Goal: Information Seeking & Learning: Learn about a topic

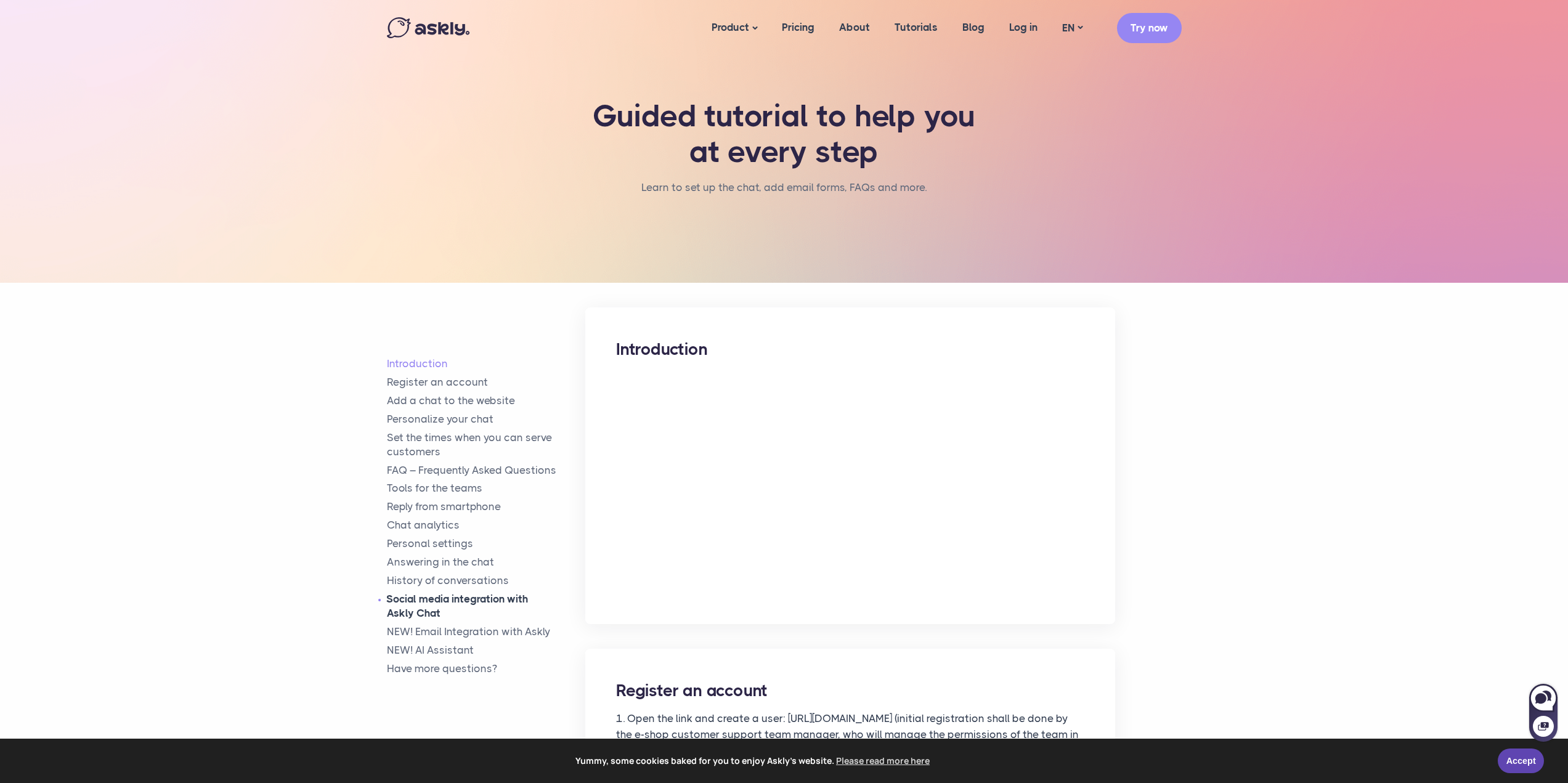
click at [418, 607] on link "Social media integration with Askly Chat" at bounding box center [487, 606] width 199 height 29
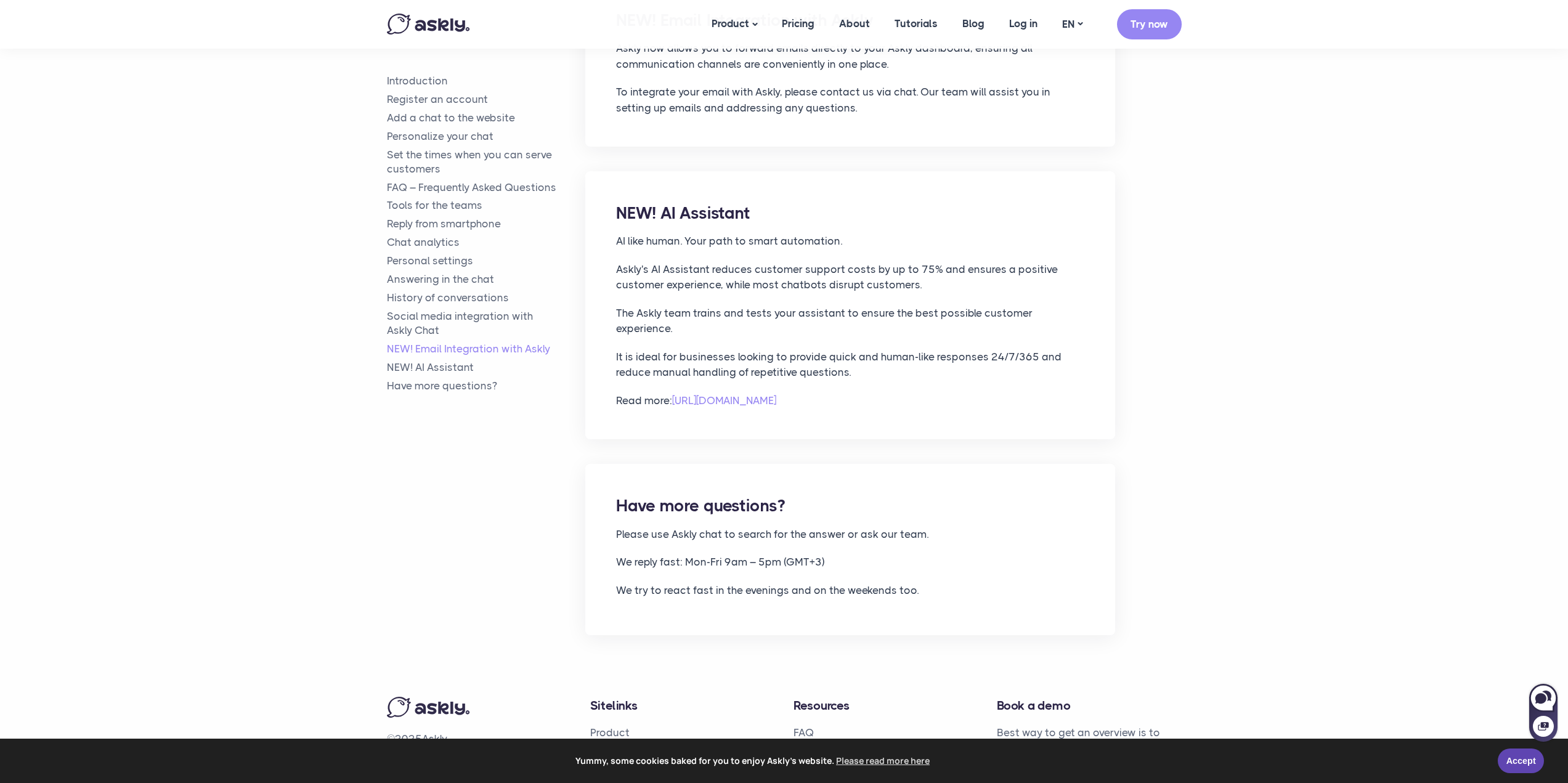
scroll to position [5946, 0]
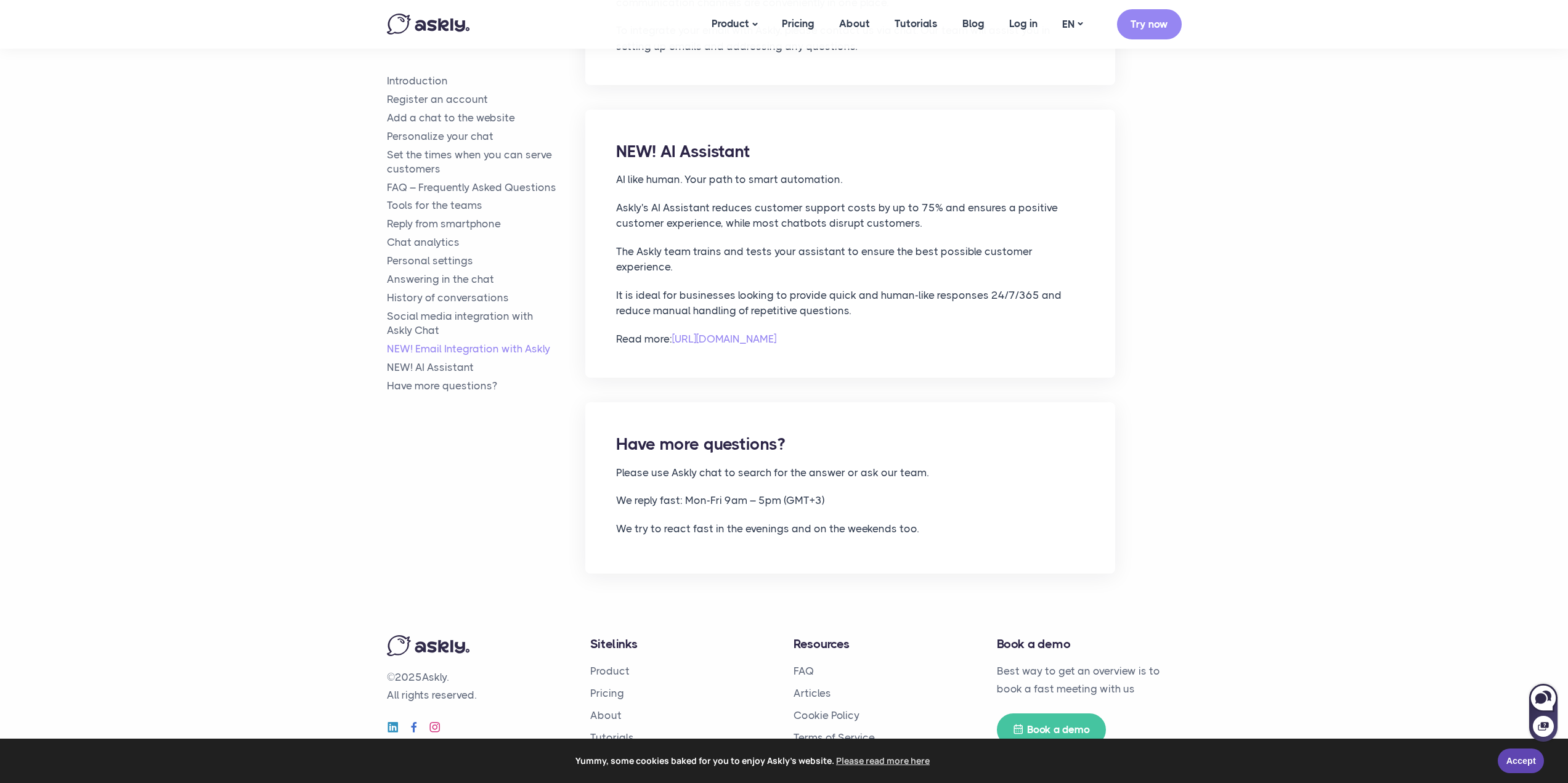
click at [602, 754] on link "Blog" at bounding box center [601, 760] width 22 height 12
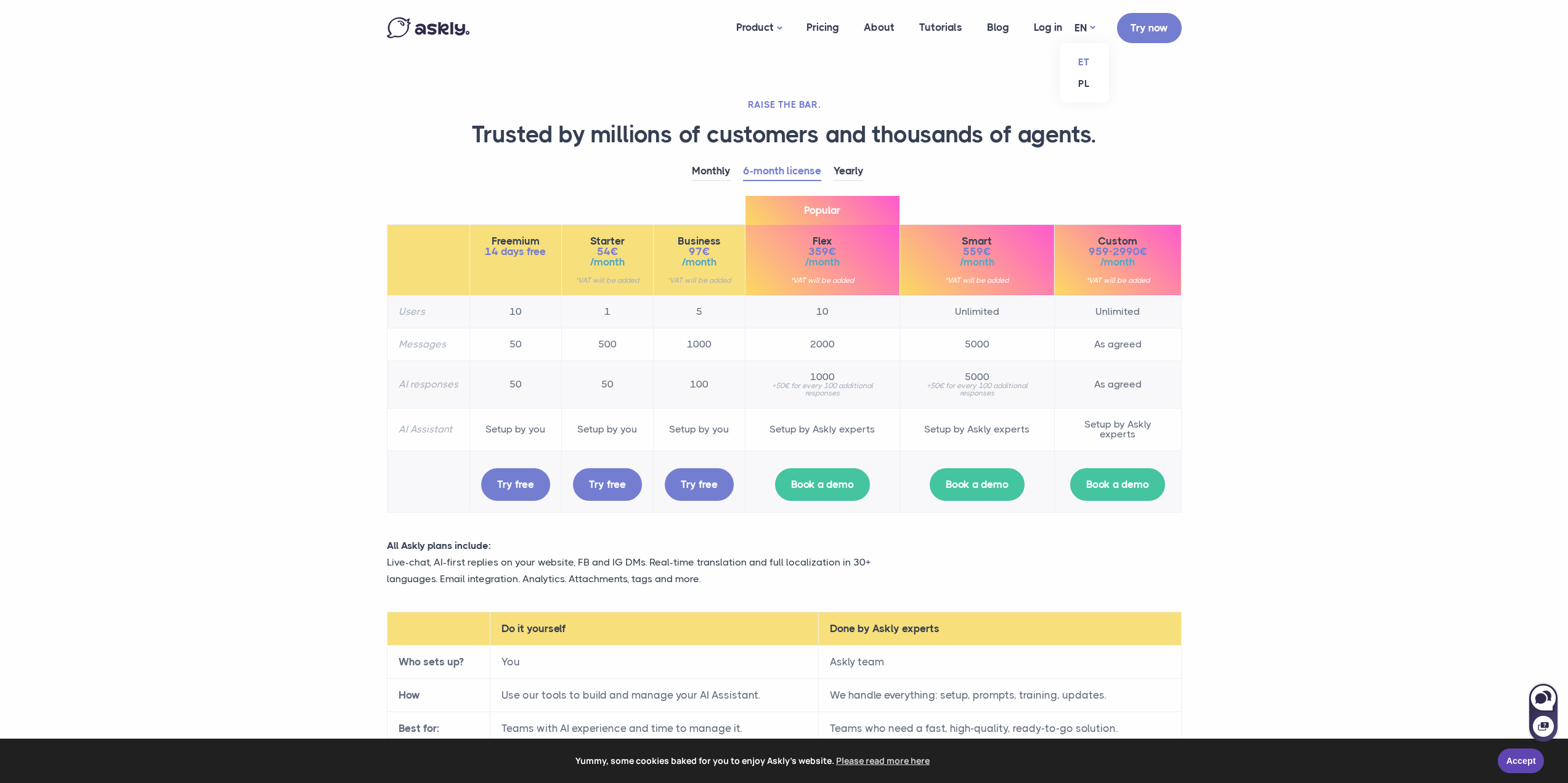
click at [1087, 63] on link "ET" at bounding box center [1084, 62] width 49 height 22
